Goal: Task Accomplishment & Management: Complete application form

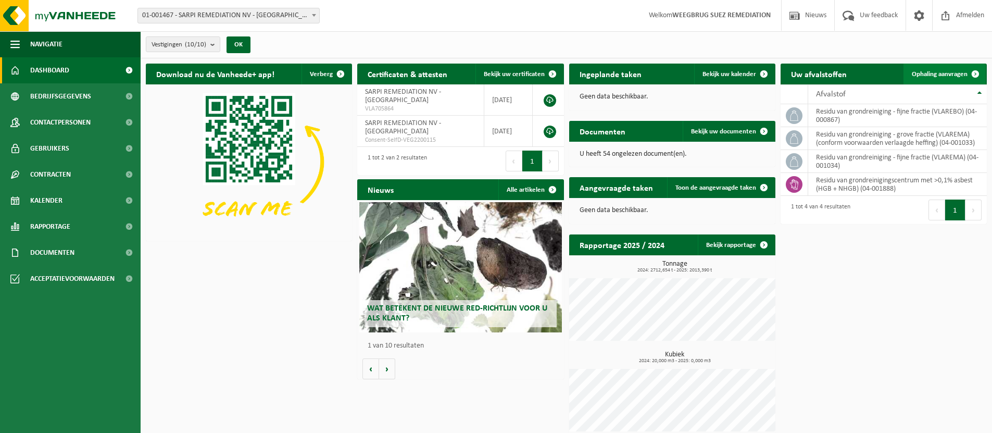
click at [954, 77] on span "Ophaling aanvragen" at bounding box center [940, 74] width 56 height 7
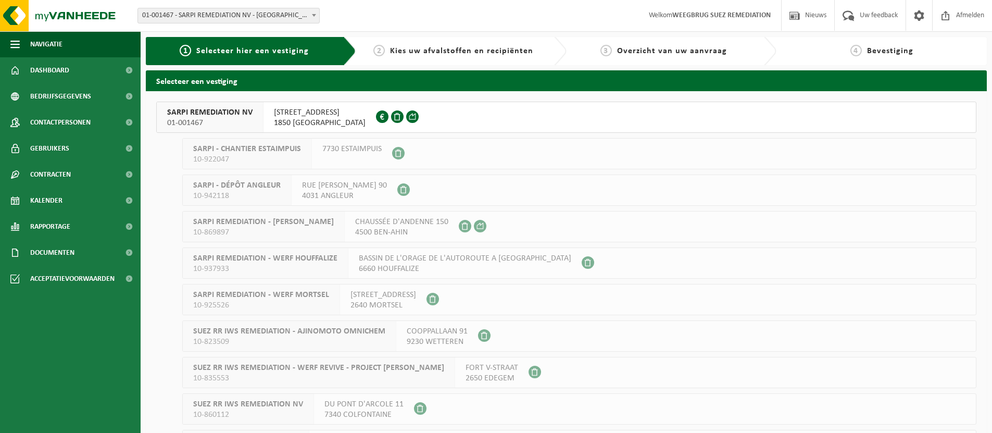
click at [295, 113] on span "[STREET_ADDRESS]" at bounding box center [320, 112] width 92 height 10
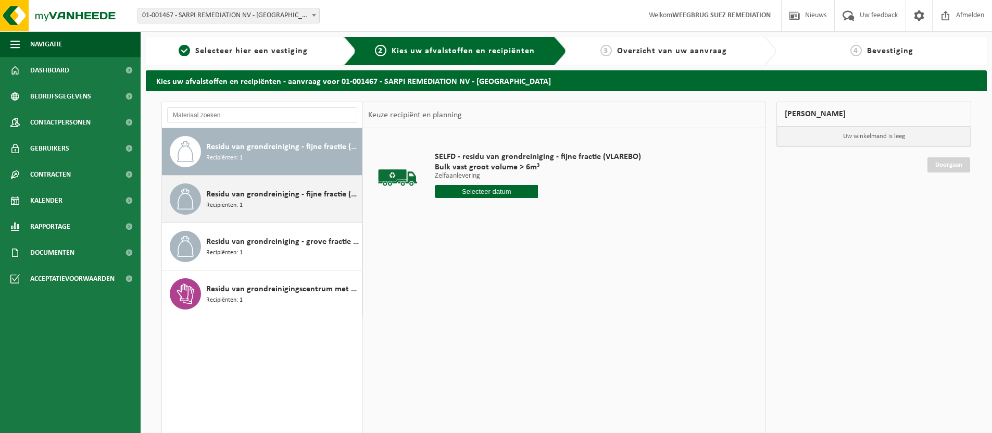
click at [309, 199] on span "Residu van grondreiniging - fijne fractie (VLAREMA)" at bounding box center [282, 194] width 153 height 13
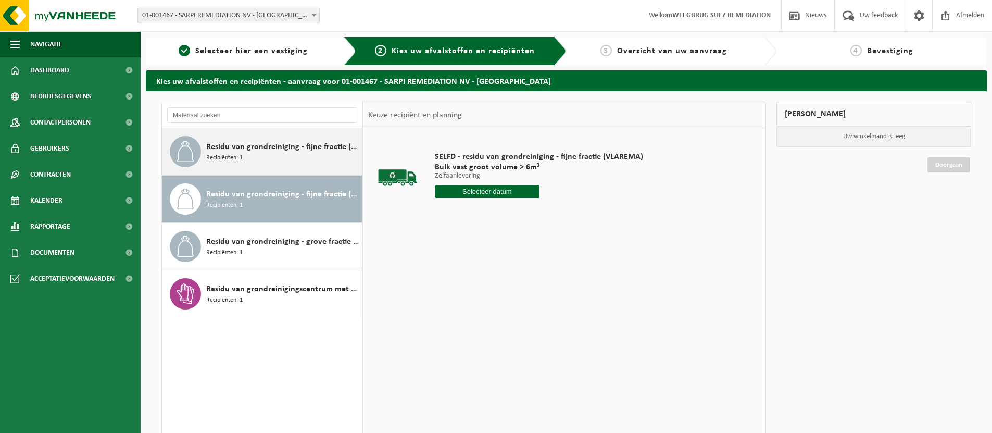
click at [317, 158] on div "Residu van grondreiniging - fijne fractie (VLAREBO) Recipiënten: 1" at bounding box center [282, 151] width 153 height 31
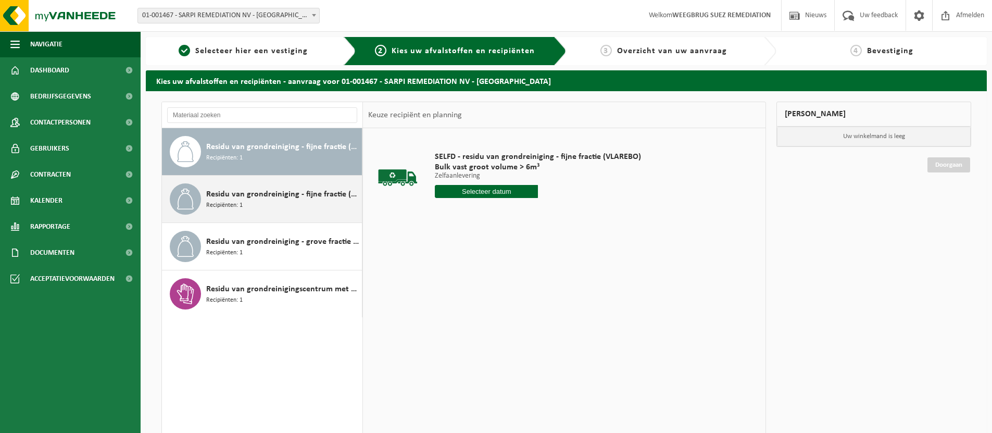
click at [308, 212] on div "Residu van grondreiniging - fijne fractie (VLAREMA) Recipiënten: 1" at bounding box center [282, 198] width 153 height 31
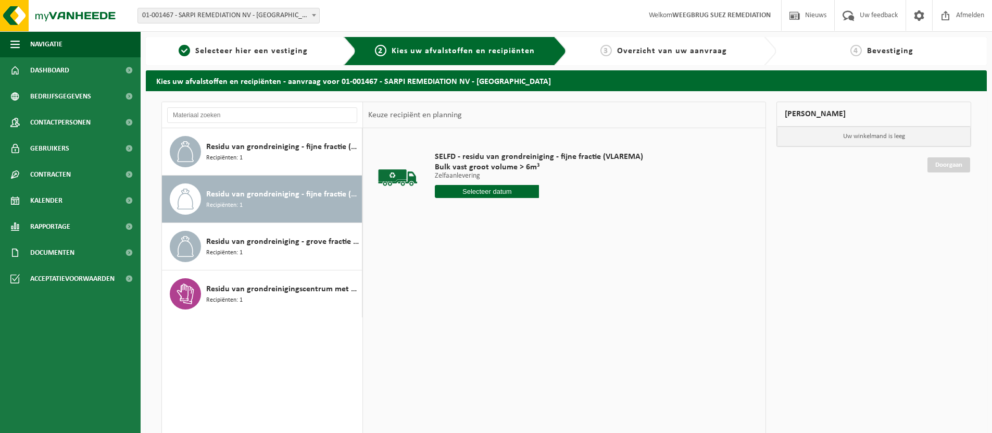
click at [490, 194] on input "text" at bounding box center [487, 191] width 104 height 13
click at [557, 214] on icon at bounding box center [553, 215] width 17 height 17
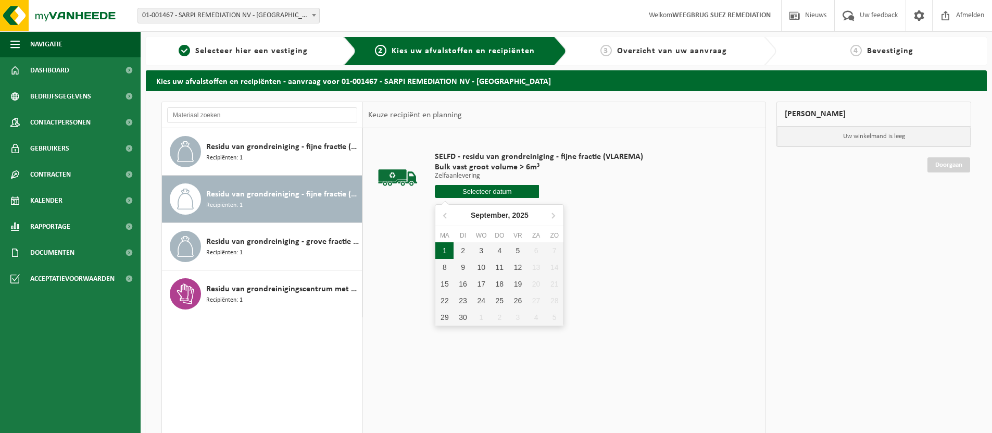
click at [441, 250] on div "1" at bounding box center [445, 250] width 18 height 17
type input "Van 2025-09-01"
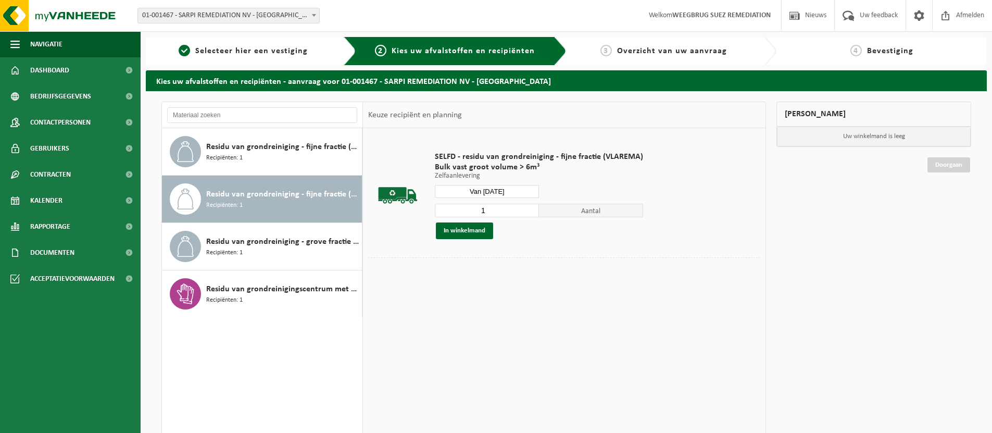
drag, startPoint x: 499, startPoint y: 210, endPoint x: 463, endPoint y: 210, distance: 36.5
click at [463, 210] on input "1" at bounding box center [487, 211] width 104 height 14
type input "2"
click at [470, 232] on button "In winkelmand" at bounding box center [464, 230] width 57 height 17
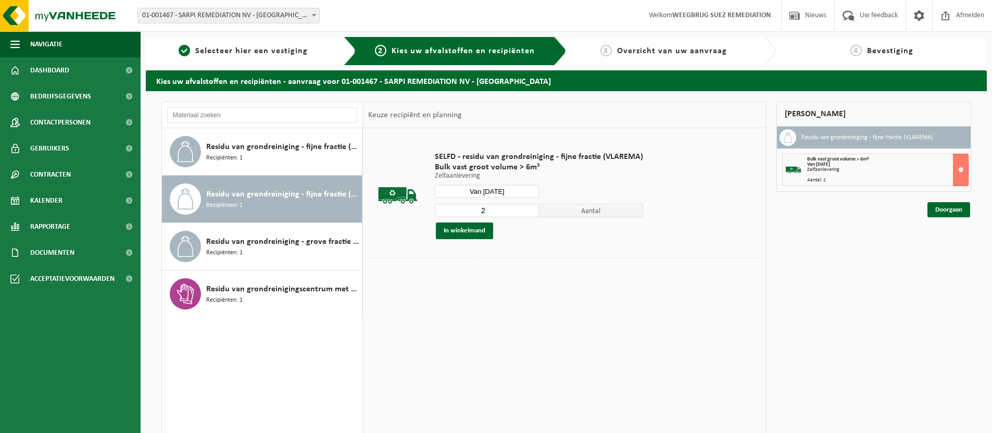
click at [500, 188] on input "Van 2025-09-01" at bounding box center [487, 191] width 104 height 13
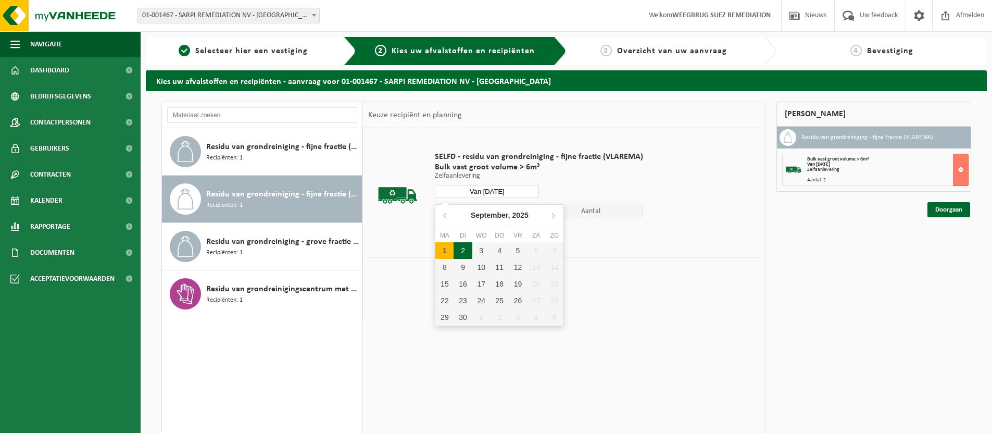
click at [464, 245] on div "2" at bounding box center [463, 250] width 18 height 17
type input "Van 2025-09-02"
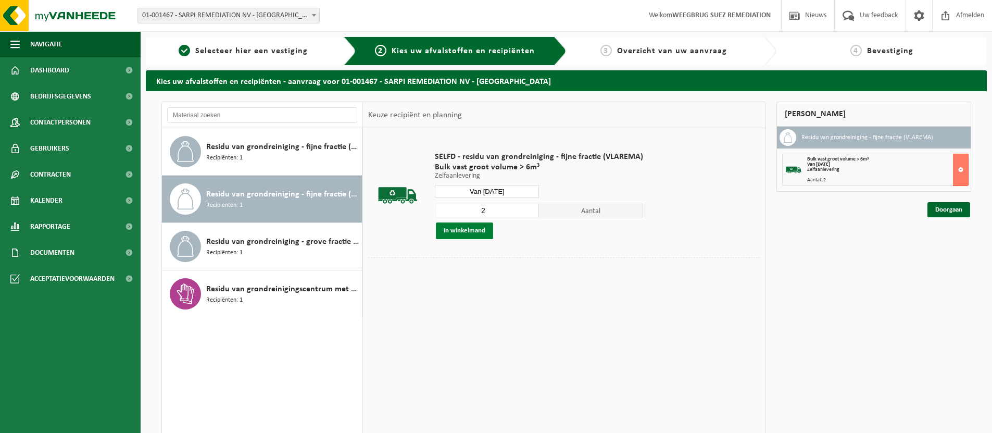
click at [471, 230] on button "In winkelmand" at bounding box center [464, 230] width 57 height 17
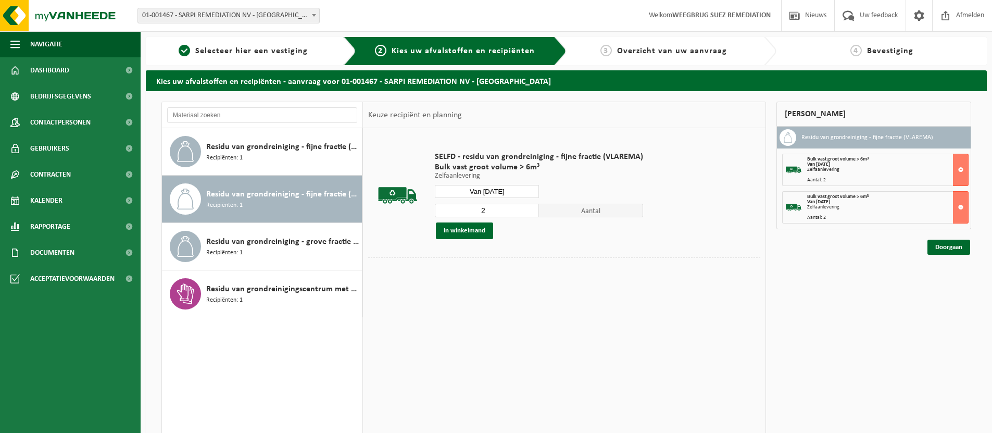
click at [504, 206] on input "2" at bounding box center [487, 211] width 104 height 14
type input "1"
click at [501, 185] on input "Van 2025-09-02" at bounding box center [487, 191] width 104 height 13
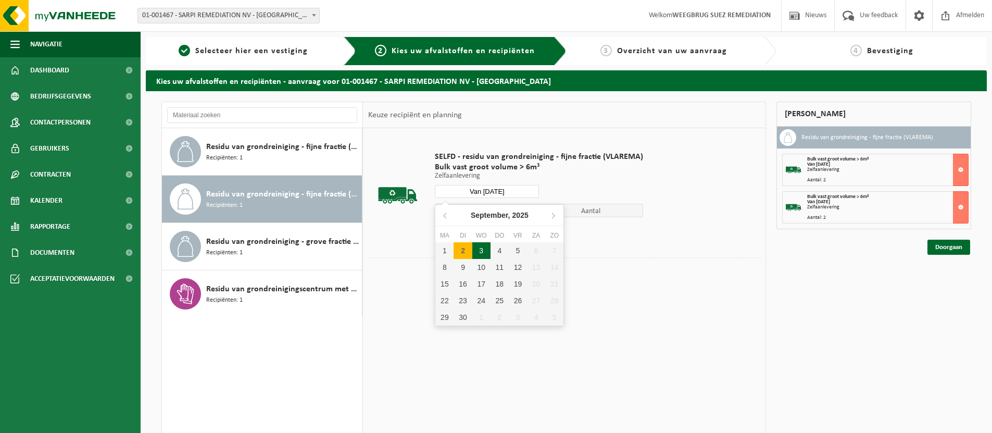
click at [485, 250] on div "3" at bounding box center [482, 250] width 18 height 17
type input "Van 2025-09-03"
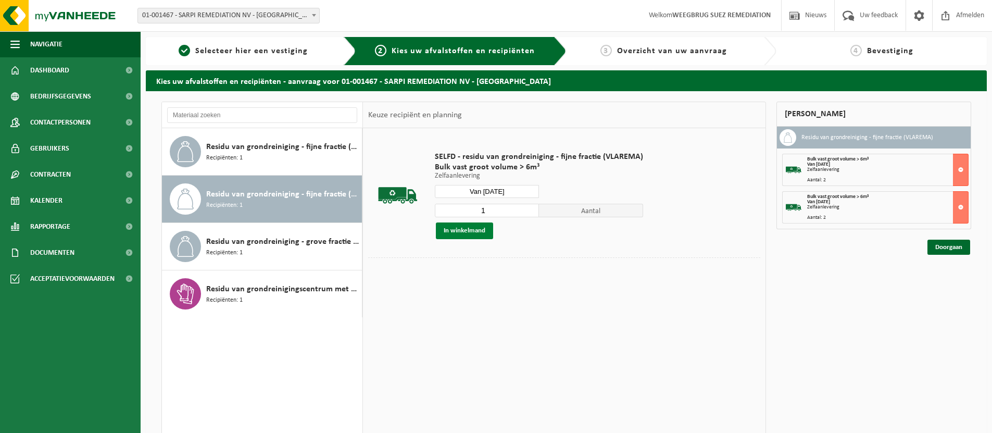
click at [469, 228] on button "In winkelmand" at bounding box center [464, 230] width 57 height 17
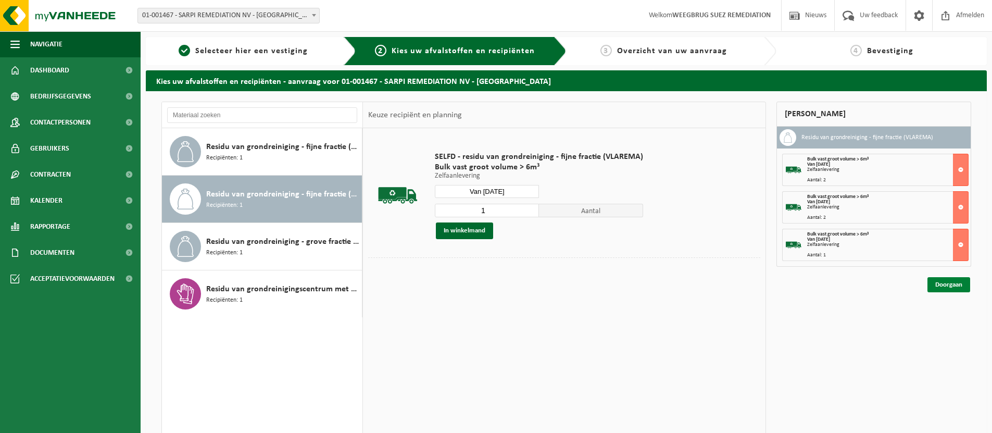
click at [935, 283] on link "Doorgaan" at bounding box center [949, 284] width 43 height 15
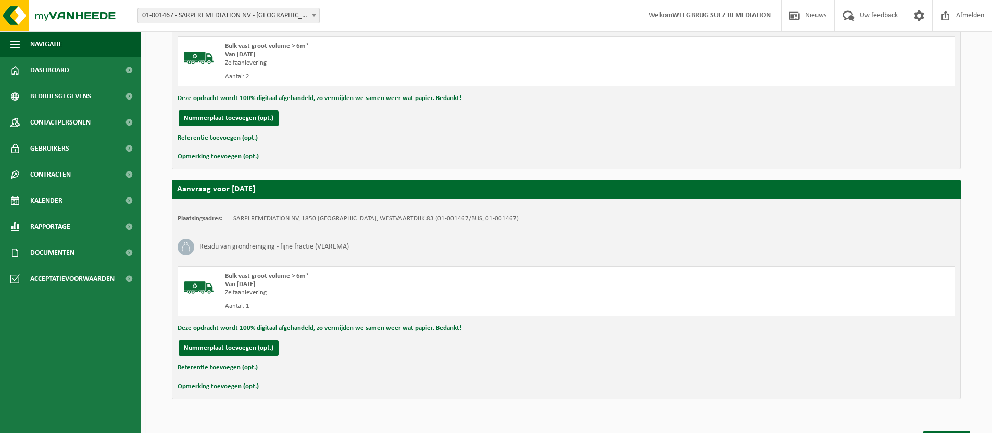
scroll to position [527, 0]
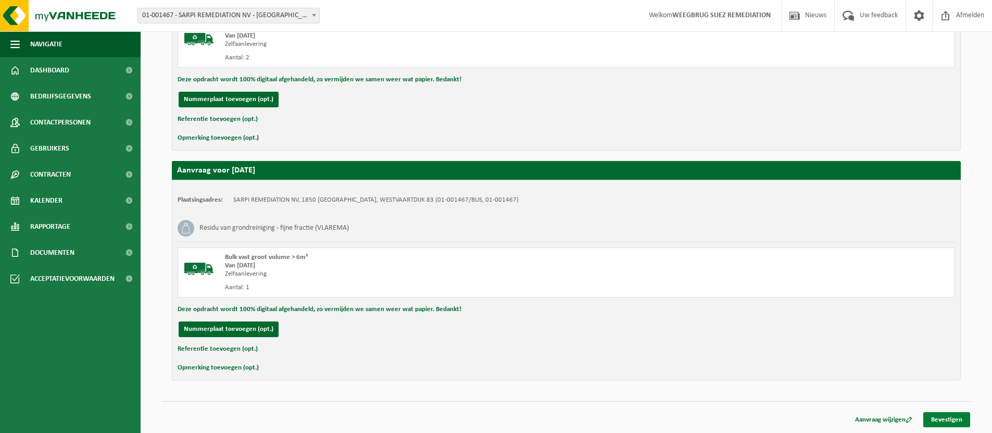
click at [955, 421] on link "Bevestigen" at bounding box center [947, 419] width 47 height 15
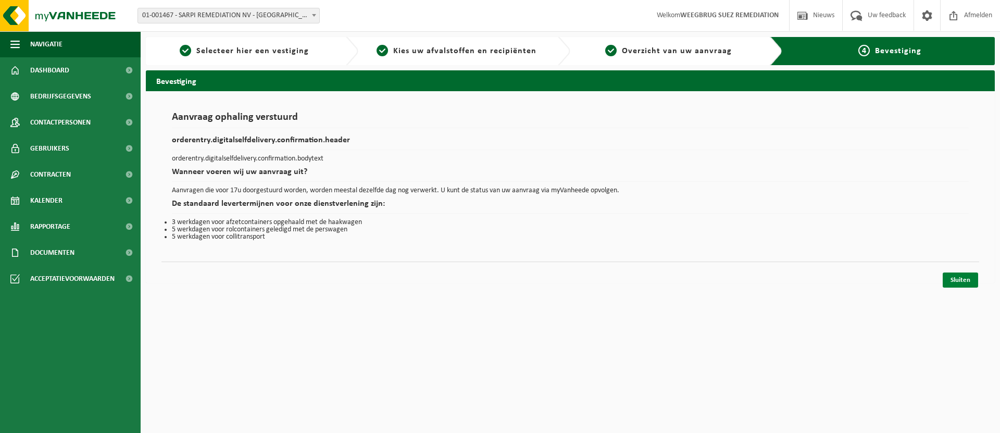
click at [974, 283] on link "Sluiten" at bounding box center [960, 279] width 35 height 15
